Goal: Find specific page/section: Find specific page/section

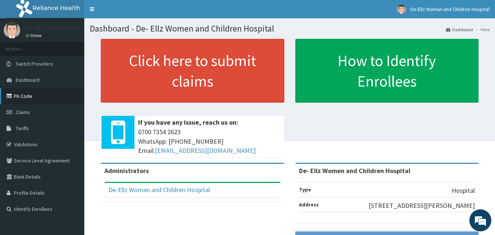
click at [22, 96] on link "PA Code" at bounding box center [42, 96] width 84 height 16
click at [24, 96] on link "PA Code" at bounding box center [42, 96] width 84 height 16
